Goal: Task Accomplishment & Management: Manage account settings

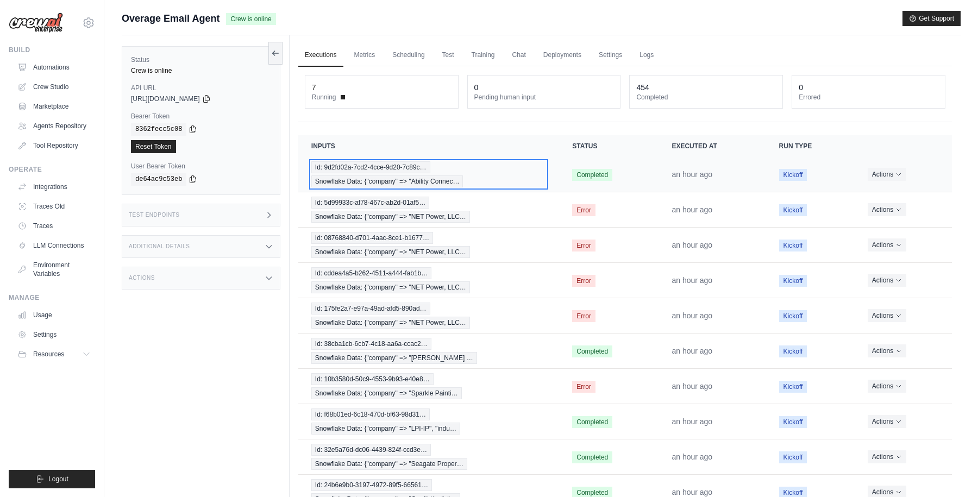
click at [527, 166] on div "Id: 9d2fd02a-7cd2-4cce-9d20-7c89c… Snowflake Data: {"company" => "Ability Conne…" at bounding box center [428, 174] width 235 height 26
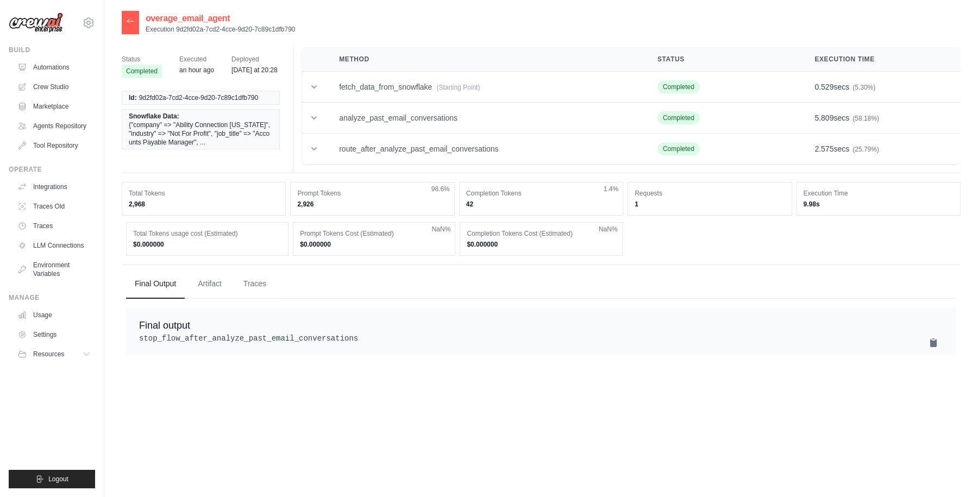
click at [129, 21] on icon at bounding box center [130, 20] width 7 height 5
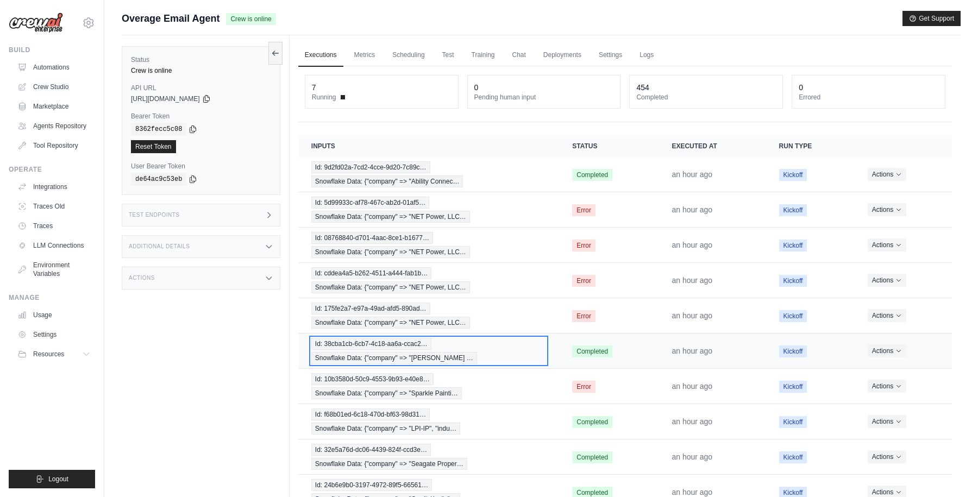
click at [514, 353] on div "Id: 38cba1cb-6cb7-4c18-aa6a-ccac2… Snowflake Data: {"company" => "[PERSON_NAME]…" at bounding box center [428, 351] width 235 height 26
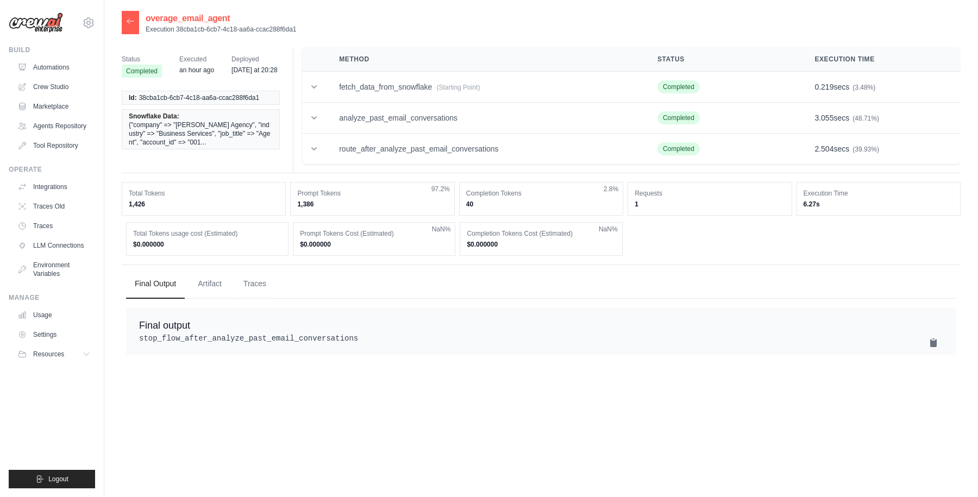
click at [128, 18] on icon at bounding box center [130, 21] width 9 height 9
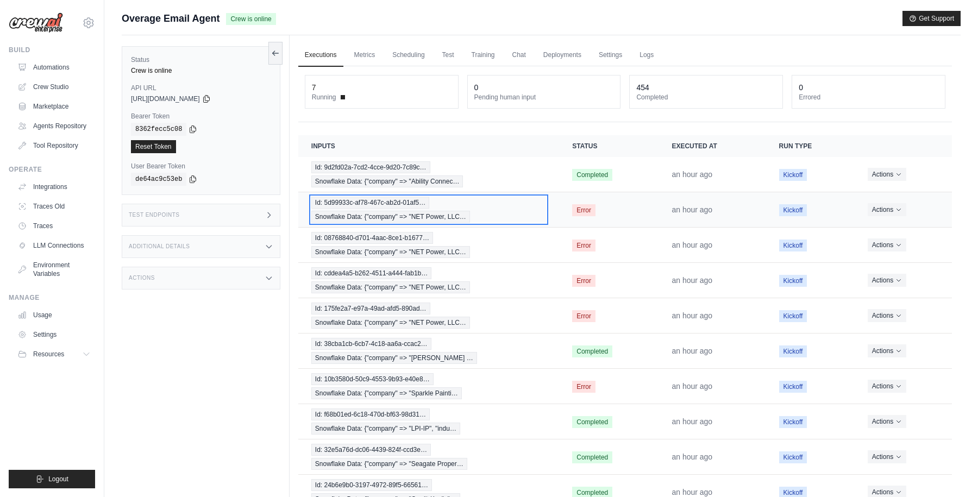
click at [517, 206] on div "Id: 5d99933c-af78-467c-ab2d-01af5… Snowflake Data: {"company" => "NET Power, LL…" at bounding box center [428, 210] width 235 height 26
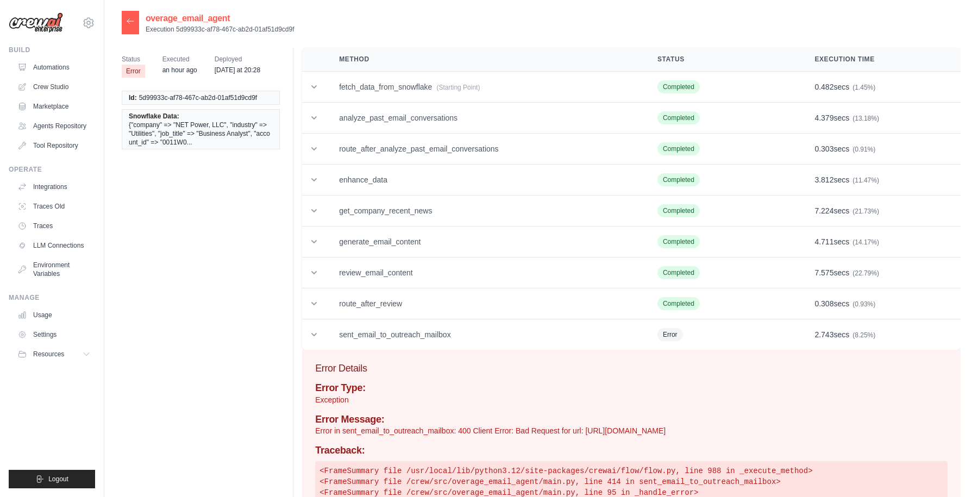
click at [128, 18] on icon at bounding box center [130, 21] width 9 height 9
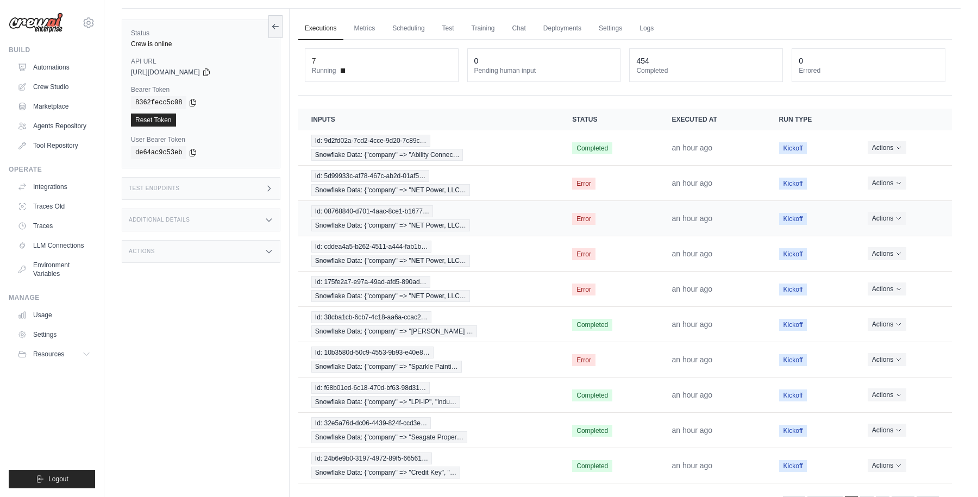
scroll to position [16, 0]
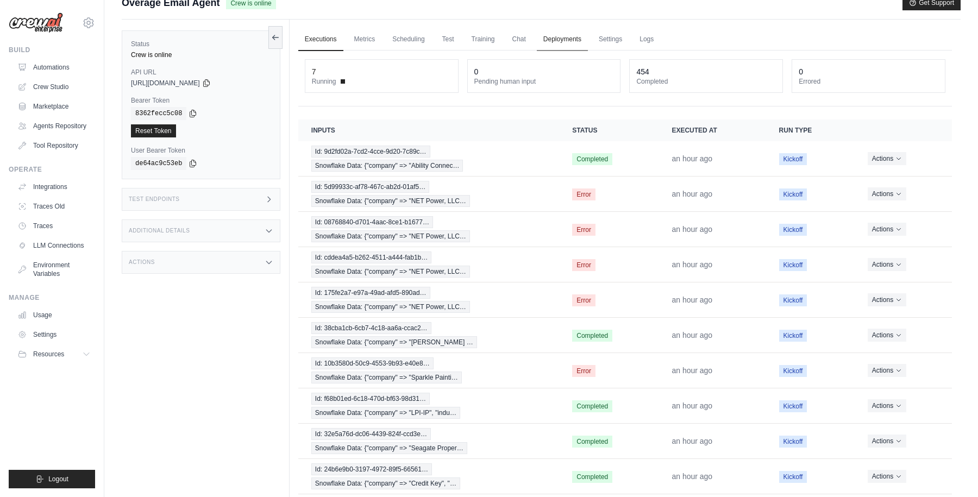
click at [569, 41] on link "Deployments" at bounding box center [562, 39] width 51 height 23
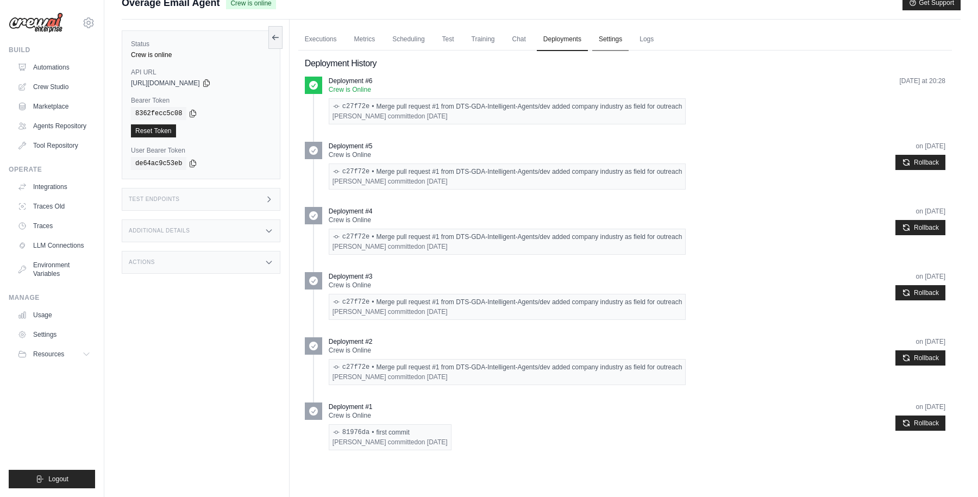
click at [606, 35] on link "Settings" at bounding box center [610, 39] width 36 height 23
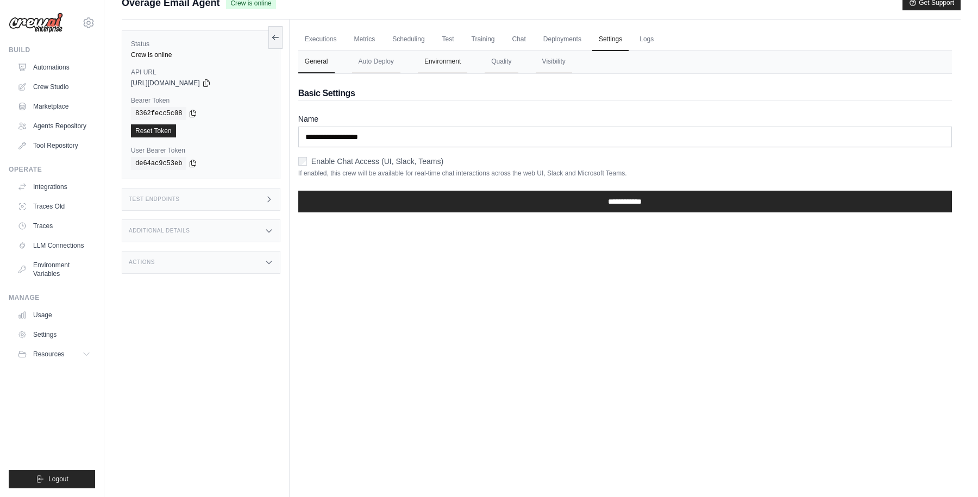
click at [442, 59] on button "Environment" at bounding box center [442, 62] width 49 height 23
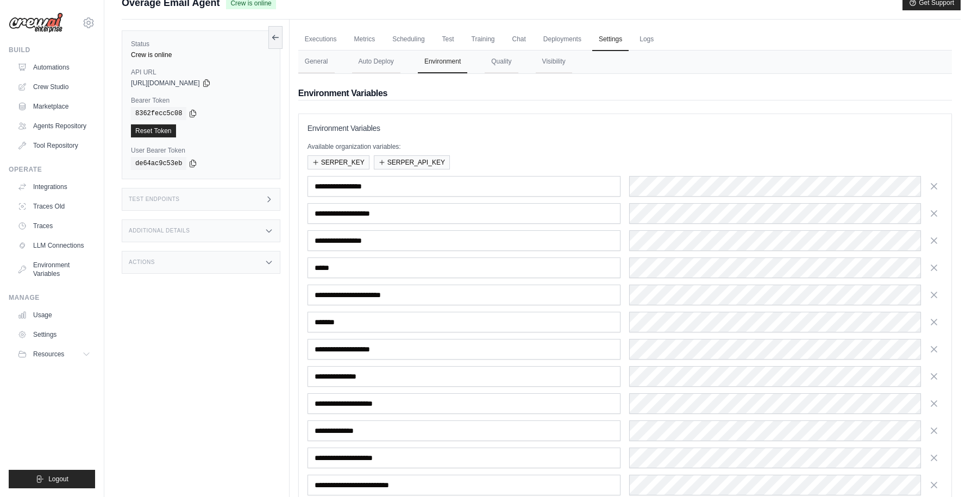
scroll to position [161, 0]
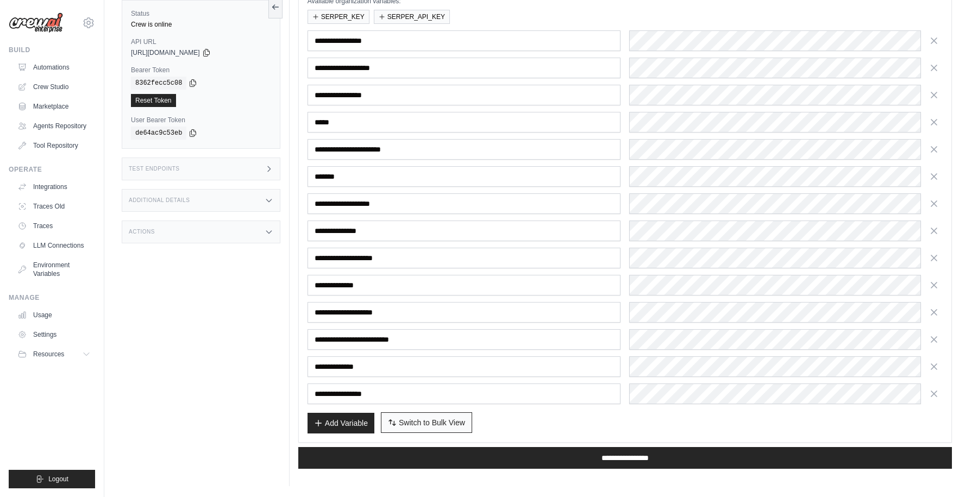
click at [414, 427] on span "Switch to Bulk View" at bounding box center [432, 422] width 66 height 11
type textarea "**********"
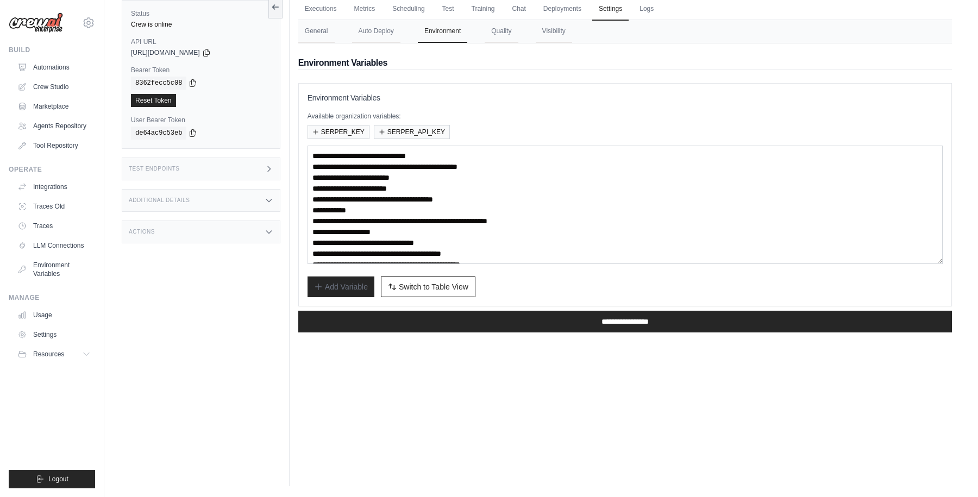
scroll to position [43, 0]
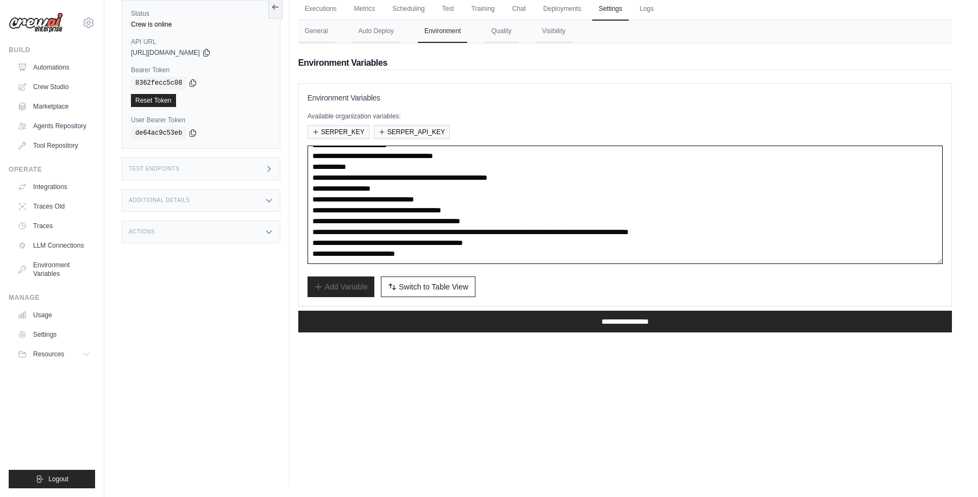
drag, startPoint x: 410, startPoint y: 177, endPoint x: 606, endPoint y: 182, distance: 196.2
click at [606, 182] on textarea "**********" at bounding box center [625, 205] width 635 height 118
